Goal: Navigation & Orientation: Find specific page/section

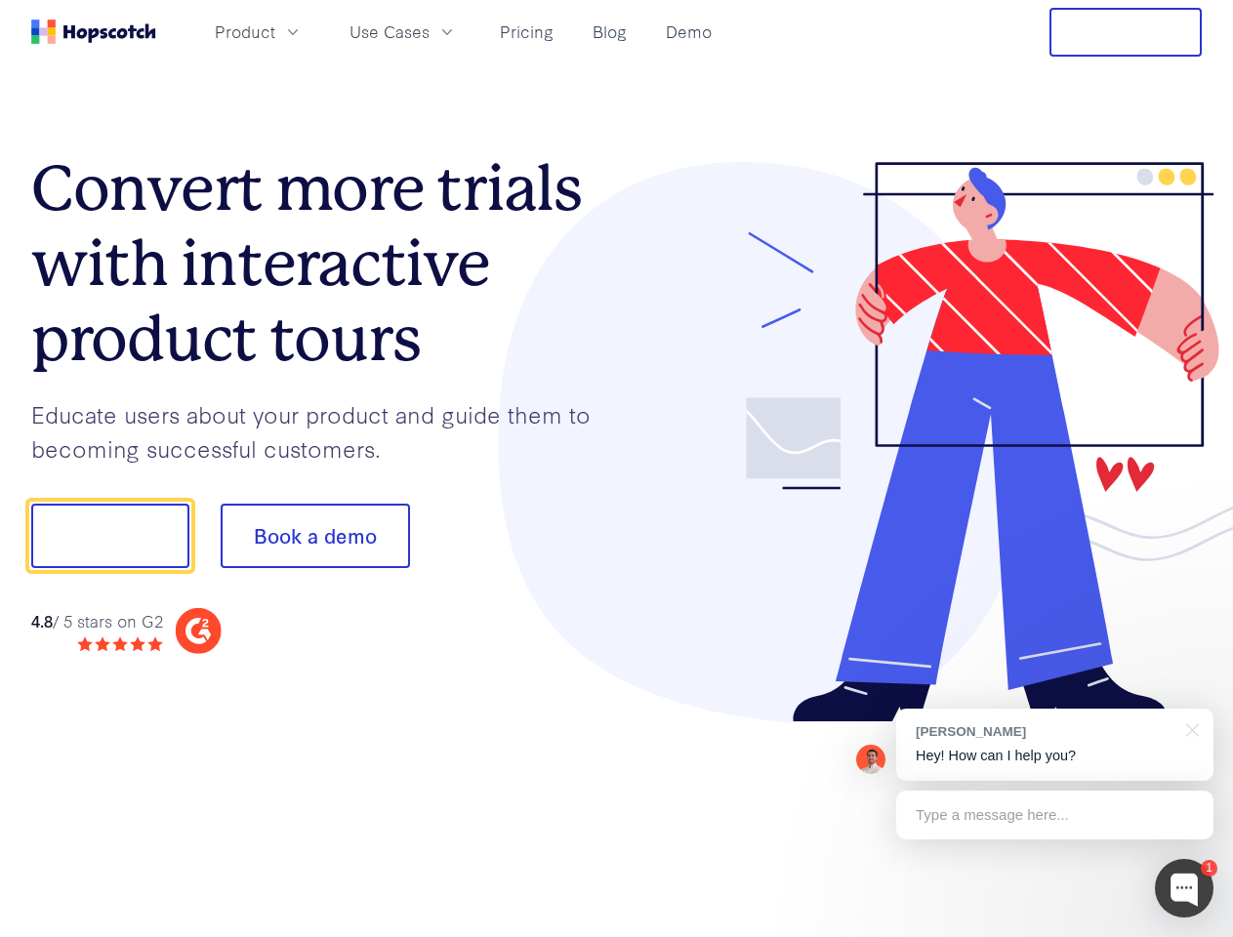
click at [617, 469] on div at bounding box center [910, 442] width 586 height 561
click at [275, 31] on span "Product" at bounding box center [245, 32] width 61 height 24
click at [430, 31] on span "Use Cases" at bounding box center [390, 32] width 80 height 24
click at [1126, 32] on button "Free Trial" at bounding box center [1126, 32] width 152 height 49
click at [109, 536] on button "Show me!" at bounding box center [110, 536] width 158 height 64
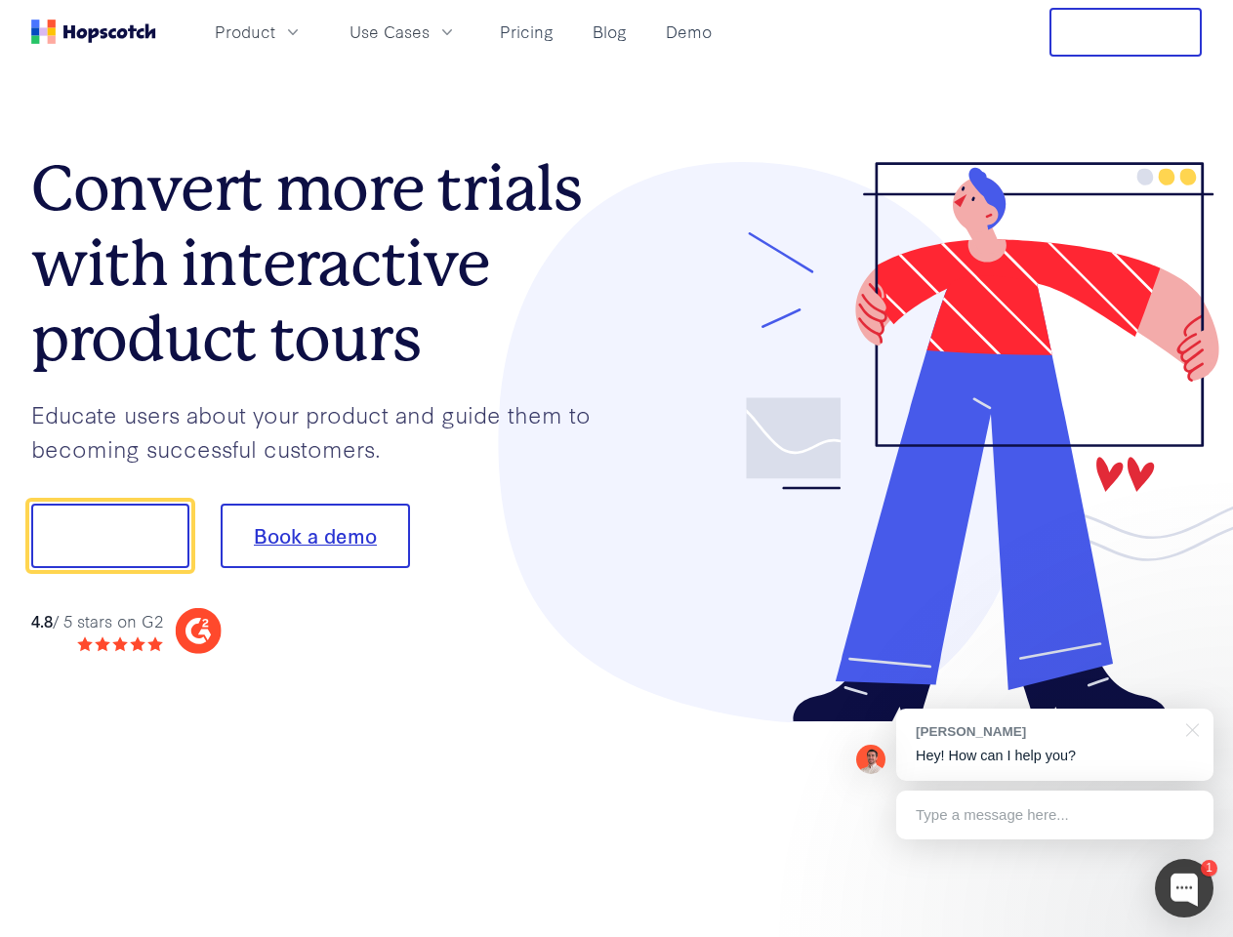
click at [314, 536] on button "Book a demo" at bounding box center [315, 536] width 189 height 64
click at [1184, 889] on div at bounding box center [1184, 888] width 59 height 59
click at [1055, 745] on div "[PERSON_NAME] Hey! How can I help you?" at bounding box center [1054, 745] width 317 height 72
click at [1189, 728] on div at bounding box center [1031, 533] width 366 height 651
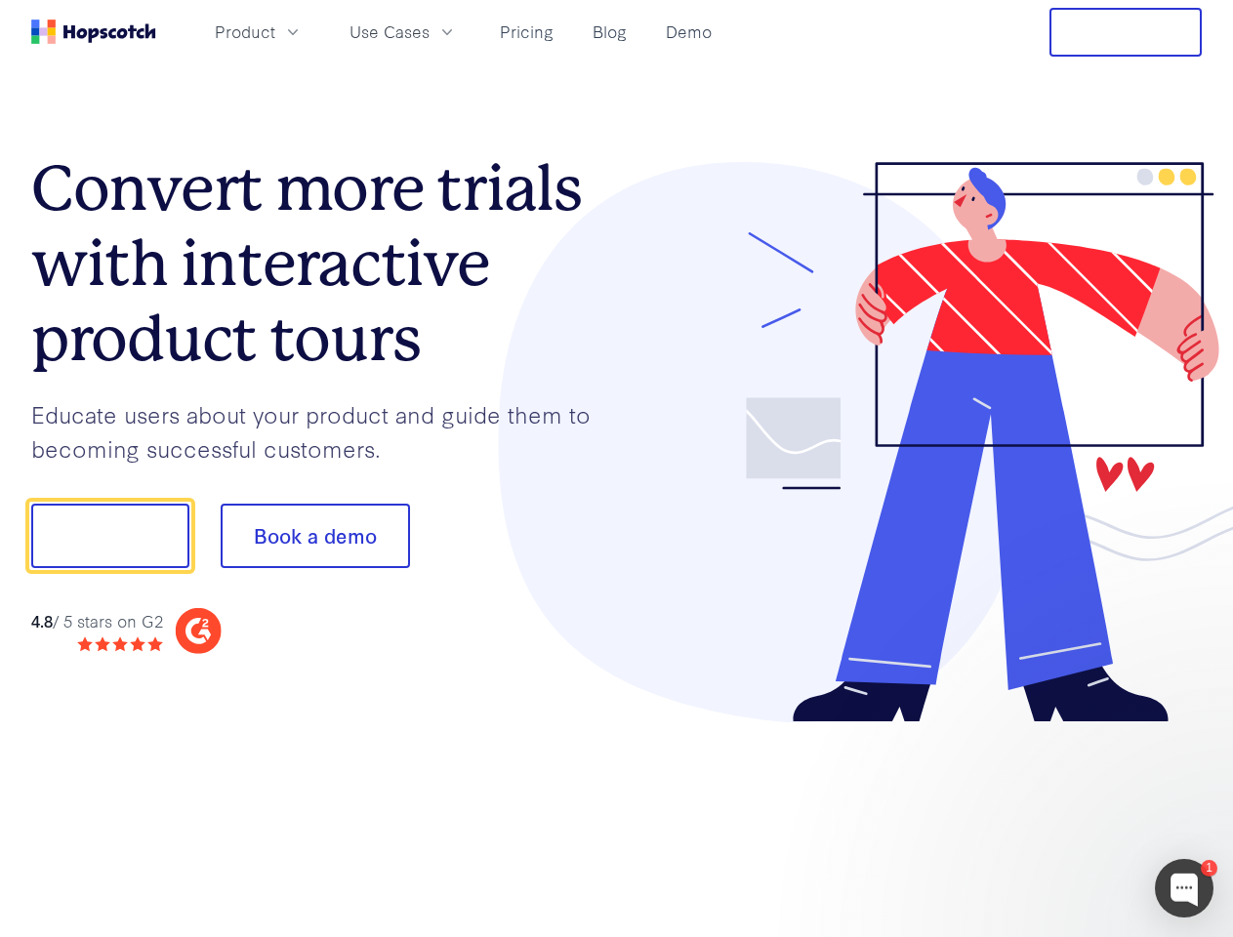
click at [1055, 815] on div at bounding box center [1031, 665] width 366 height 390
